Goal: Task Accomplishment & Management: Manage account settings

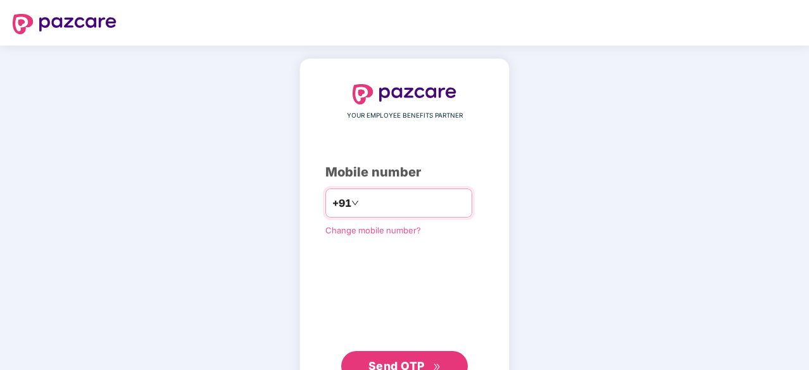
click at [411, 203] on input "number" at bounding box center [414, 203] width 104 height 20
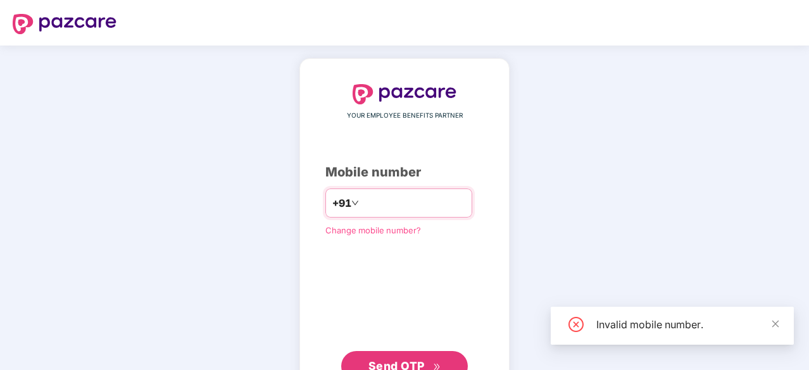
click at [368, 203] on input "*********" at bounding box center [414, 203] width 104 height 20
type input "**********"
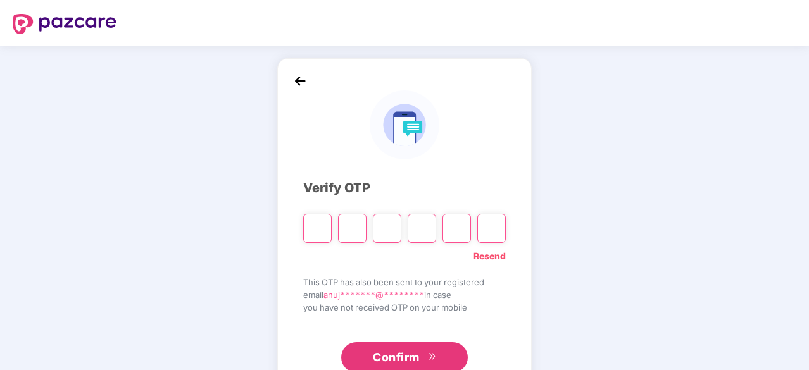
click at [489, 259] on link "Resend" at bounding box center [490, 256] width 32 height 14
click at [327, 234] on input "Please enter verification code. Digit 1" at bounding box center [317, 228] width 28 height 29
type input "*"
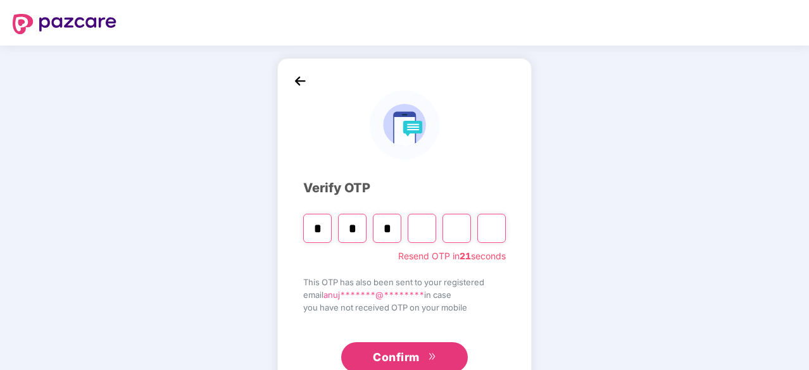
type input "*"
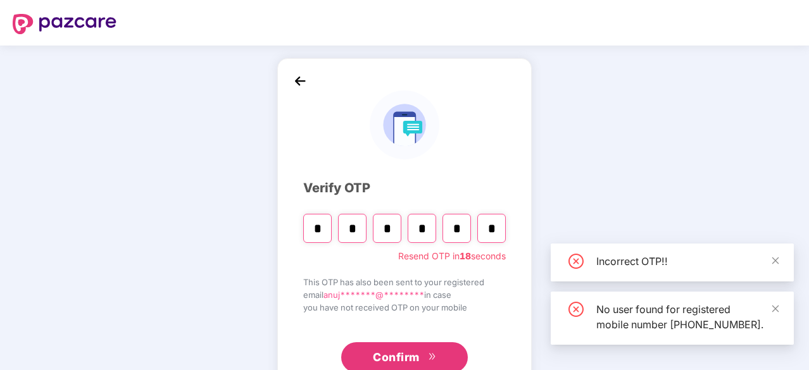
type input "*"
click at [401, 348] on span "Confirm" at bounding box center [396, 358] width 47 height 18
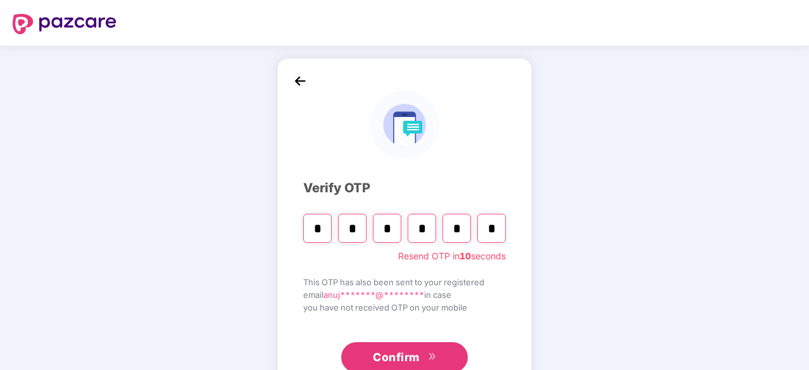
click at [497, 231] on input "*" at bounding box center [491, 228] width 28 height 29
type input "*"
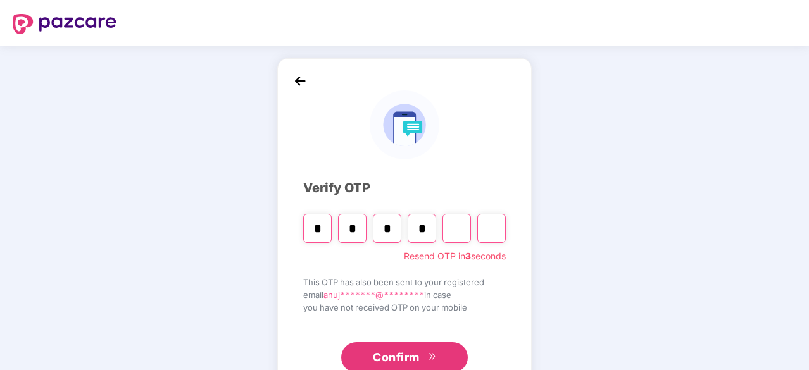
type input "*"
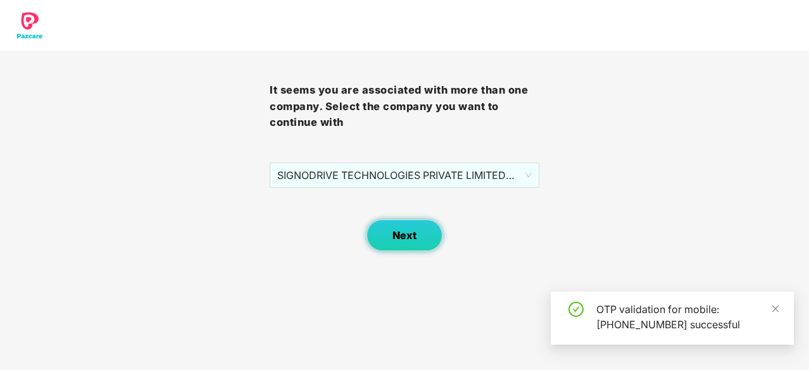
click at [419, 229] on button "Next" at bounding box center [405, 236] width 76 height 32
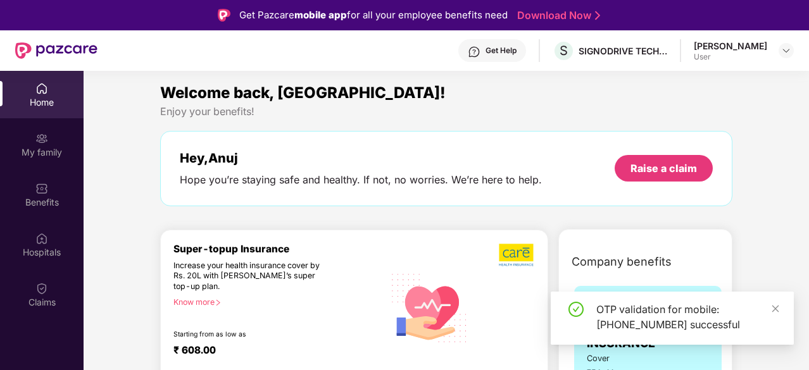
click at [781, 305] on div "OTP validation for mobile: [PHONE_NUMBER] successful" at bounding box center [672, 318] width 243 height 53
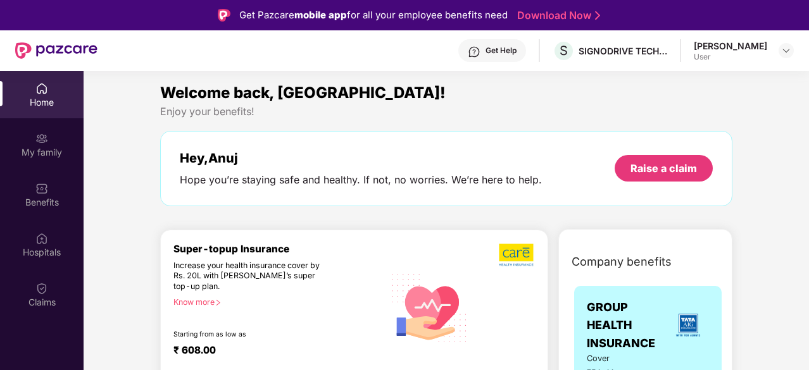
click at [510, 148] on div "Hey, [PERSON_NAME] you’re staying safe and healthy. If not, no worries. We’re h…" at bounding box center [446, 168] width 572 height 75
click at [38, 306] on div "Claims" at bounding box center [42, 302] width 84 height 13
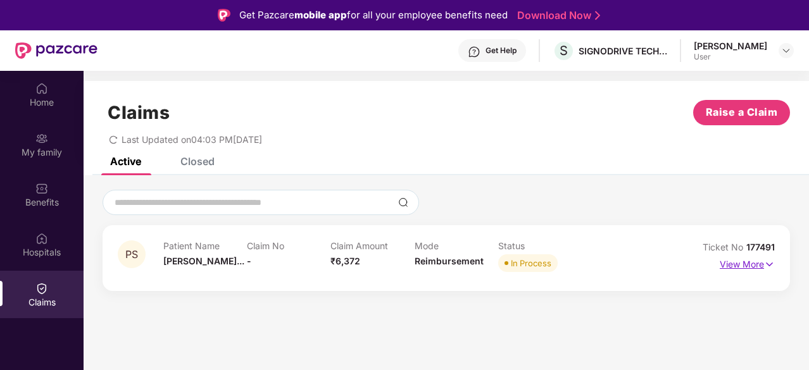
click at [771, 263] on img at bounding box center [769, 265] width 11 height 14
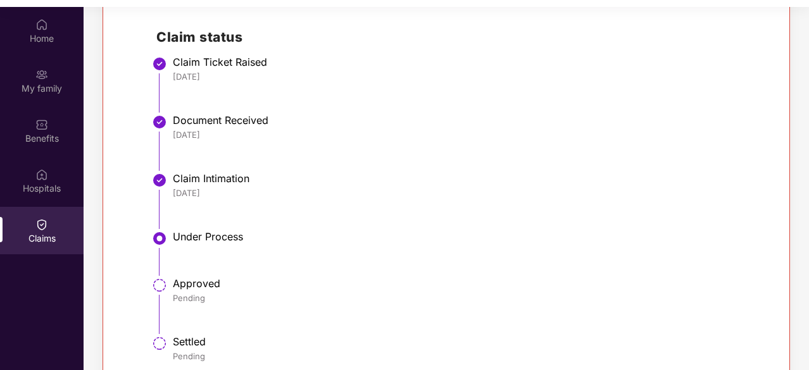
scroll to position [339, 0]
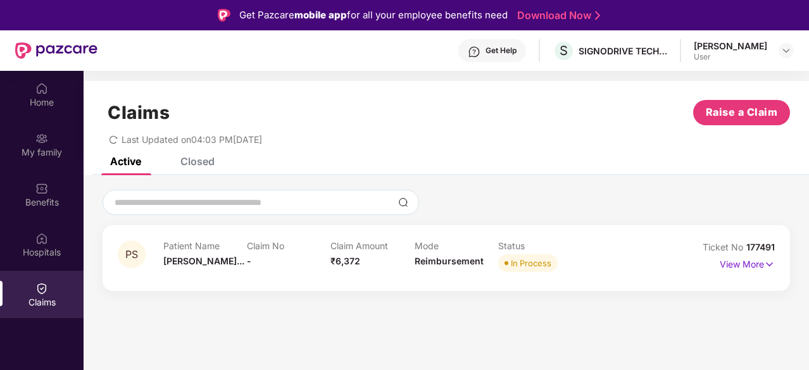
scroll to position [64, 0]
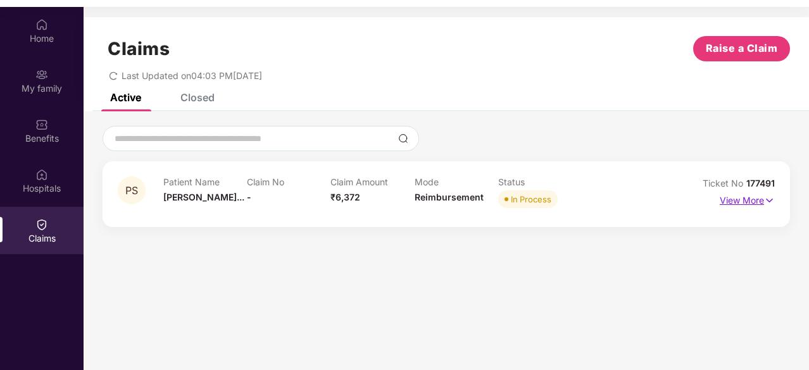
click at [752, 194] on p "View More" at bounding box center [747, 199] width 55 height 17
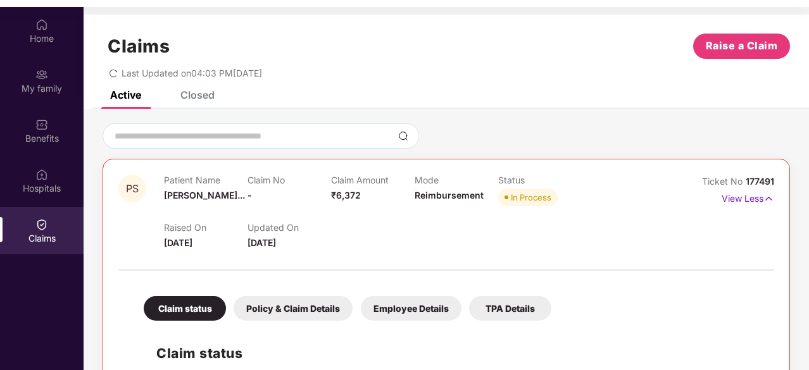
scroll to position [0, 0]
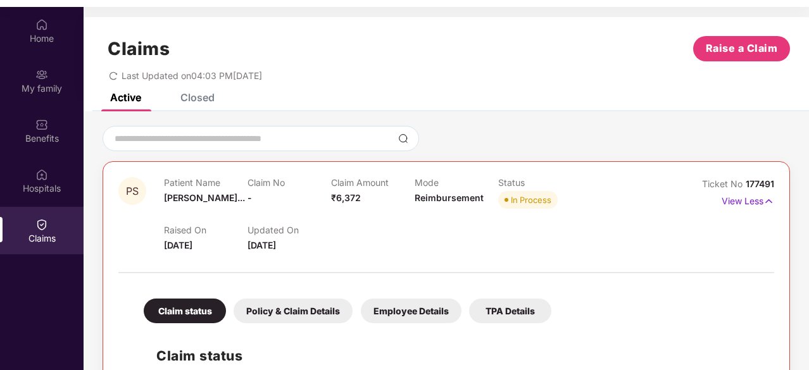
click at [115, 75] on icon "redo" at bounding box center [113, 76] width 9 height 9
